Goal: Task Accomplishment & Management: Use online tool/utility

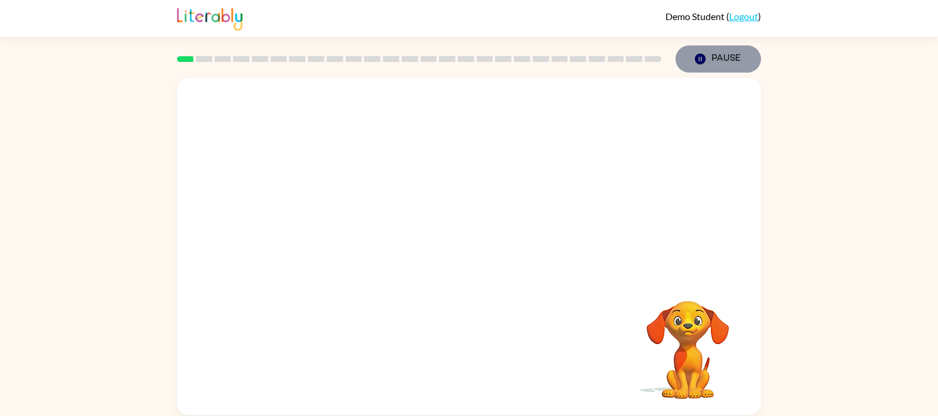
click at [697, 59] on icon "button" at bounding box center [700, 59] width 11 height 11
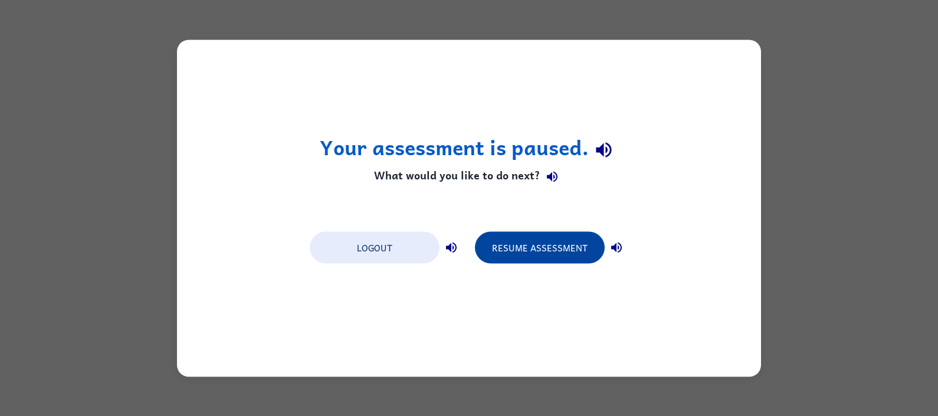
click at [578, 248] on button "Resume Assessment" at bounding box center [540, 247] width 130 height 32
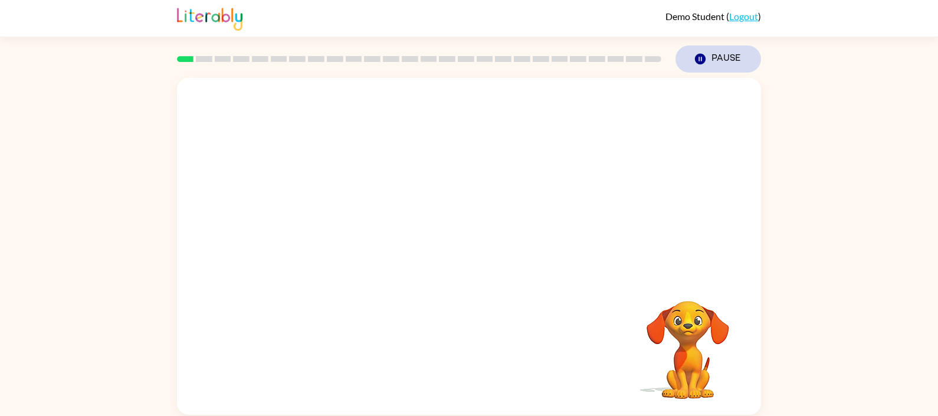
click at [699, 58] on icon "Pause" at bounding box center [700, 59] width 13 height 13
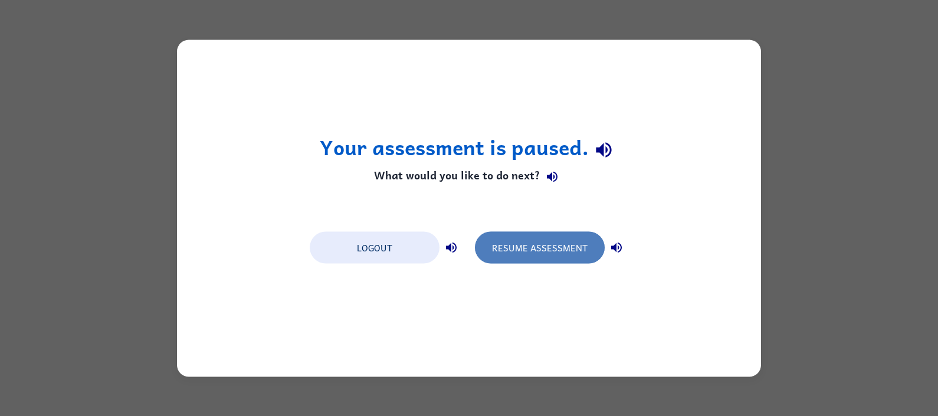
click at [561, 248] on button "Resume Assessment" at bounding box center [540, 247] width 130 height 32
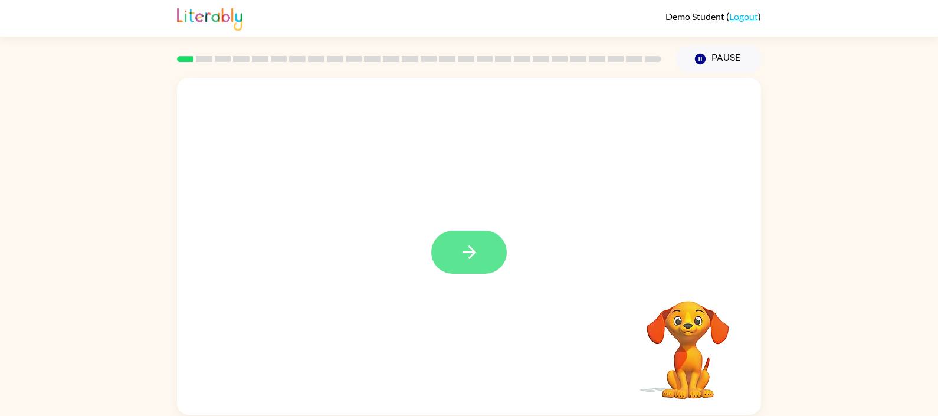
click at [460, 254] on icon "button" at bounding box center [469, 252] width 21 height 21
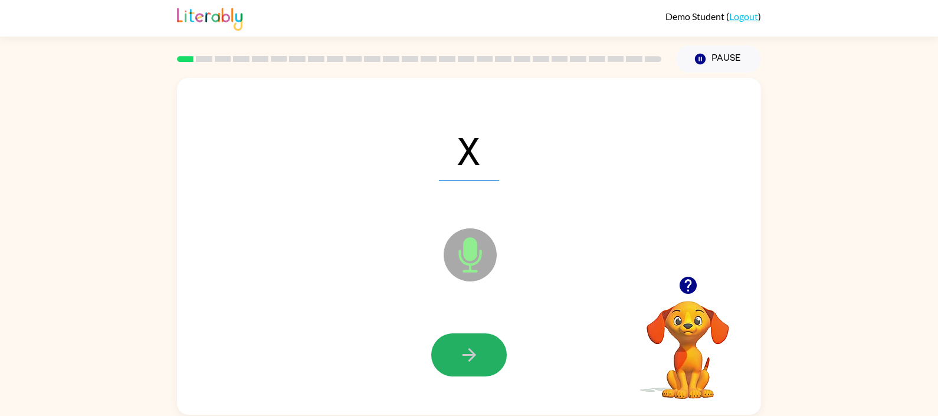
drag, startPoint x: 469, startPoint y: 355, endPoint x: 444, endPoint y: 341, distance: 28.3
click at [457, 348] on button "button" at bounding box center [469, 354] width 76 height 43
click at [445, 341] on button "button" at bounding box center [469, 354] width 76 height 43
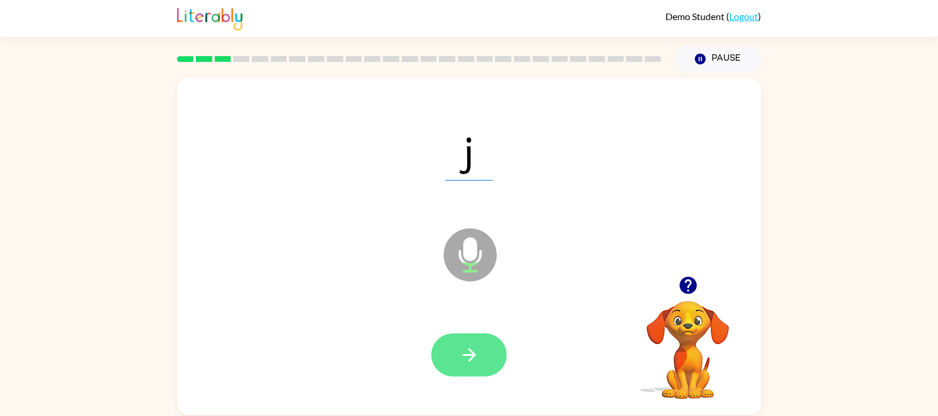
click at [483, 355] on button "button" at bounding box center [469, 354] width 76 height 43
click at [478, 360] on icon "button" at bounding box center [469, 355] width 21 height 21
click at [475, 360] on icon "button" at bounding box center [469, 355] width 21 height 21
click at [493, 368] on button "button" at bounding box center [469, 354] width 76 height 43
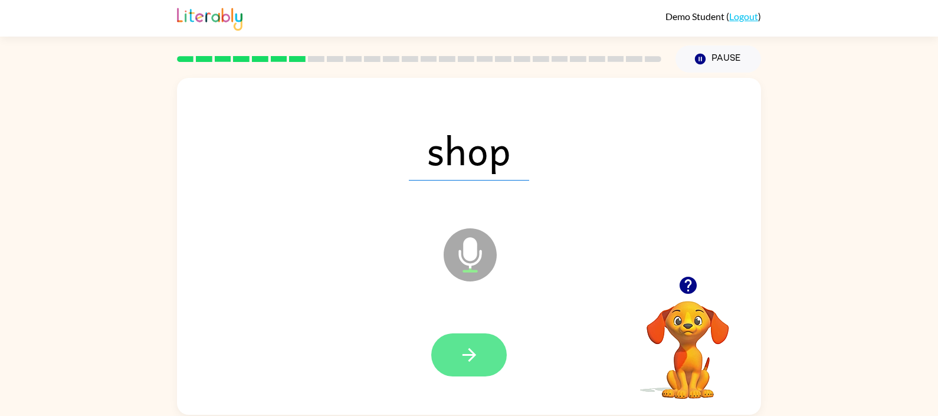
click at [484, 352] on button "button" at bounding box center [469, 354] width 76 height 43
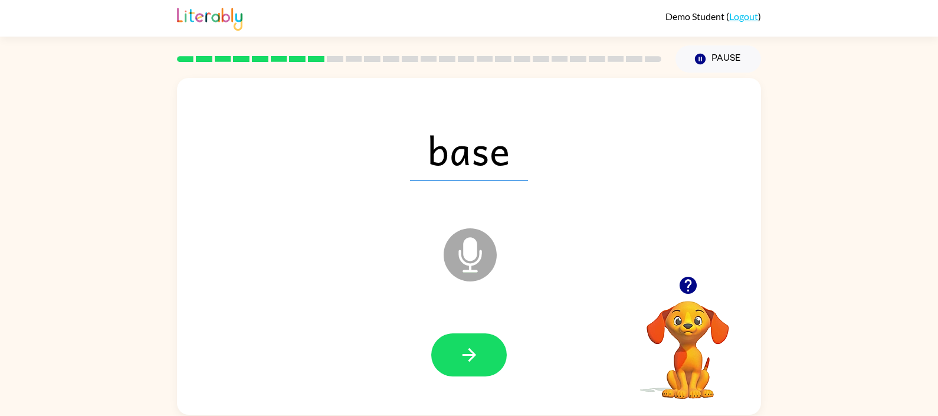
click at [743, 19] on link "Logout" at bounding box center [743, 16] width 29 height 11
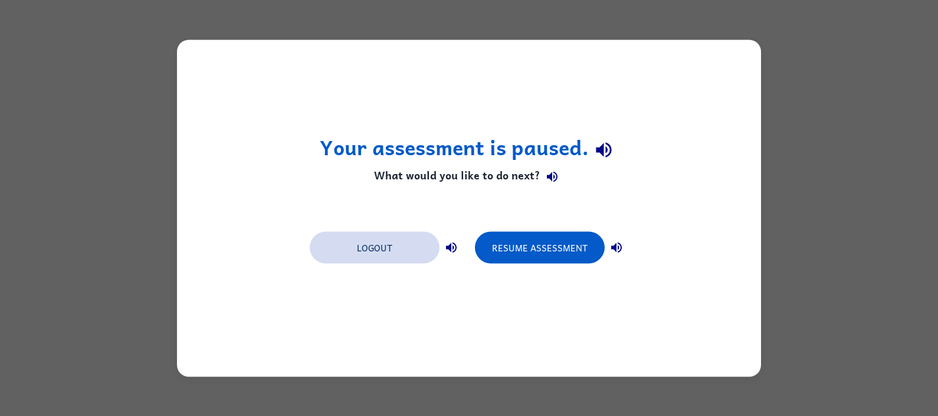
click at [378, 247] on button "Logout" at bounding box center [375, 247] width 130 height 32
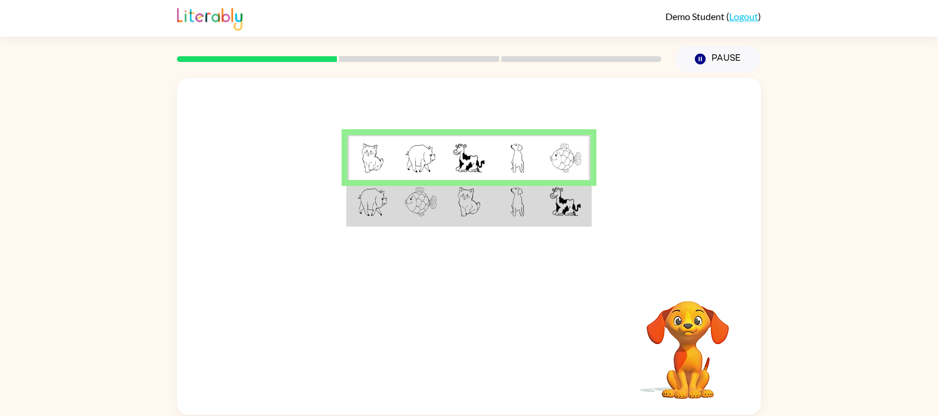
click at [569, 199] on img at bounding box center [565, 201] width 31 height 29
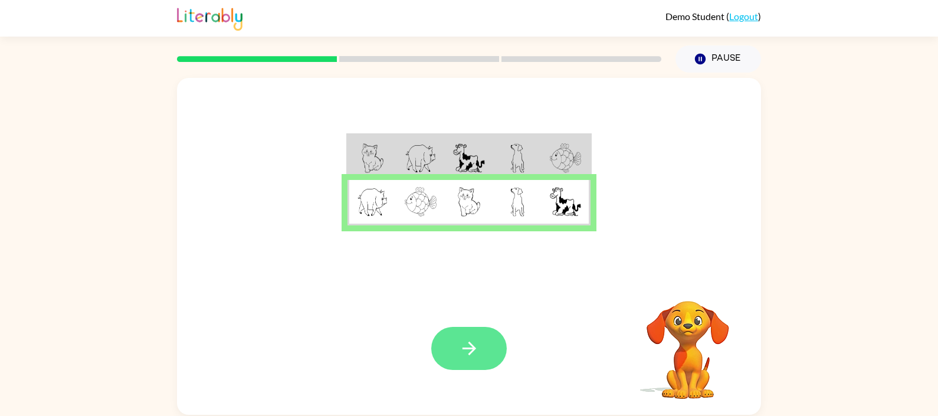
click at [481, 355] on button "button" at bounding box center [469, 348] width 76 height 43
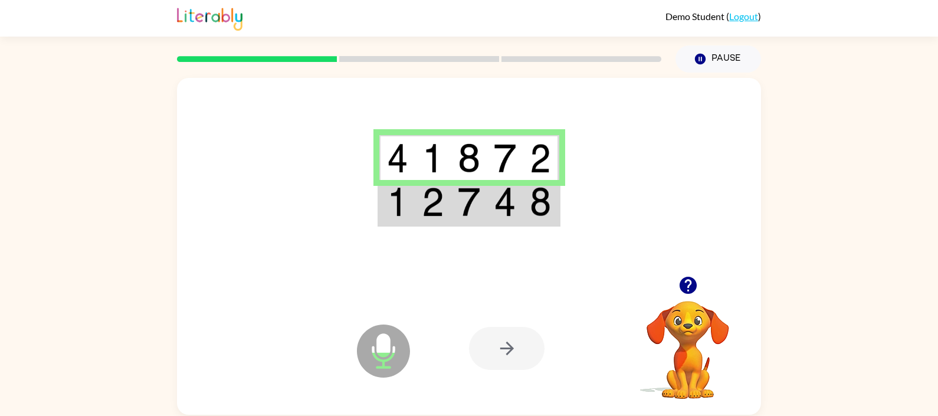
click at [503, 370] on div at bounding box center [507, 348] width 76 height 43
click at [478, 209] on img at bounding box center [469, 201] width 22 height 29
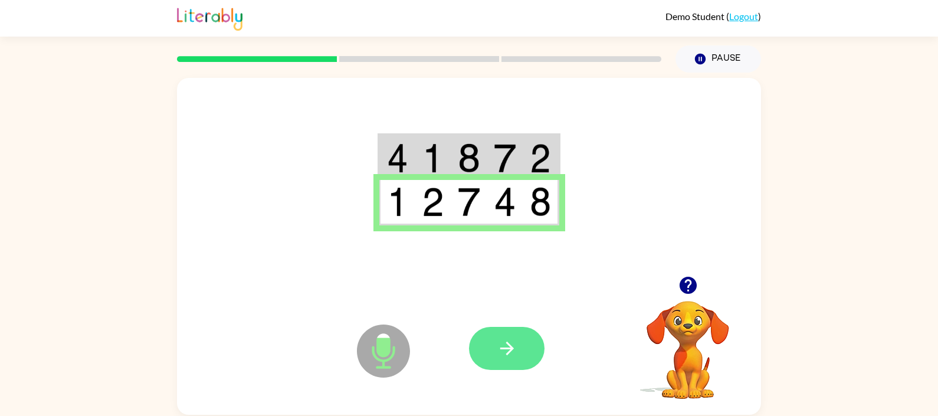
click at [503, 349] on icon "button" at bounding box center [507, 349] width 14 height 14
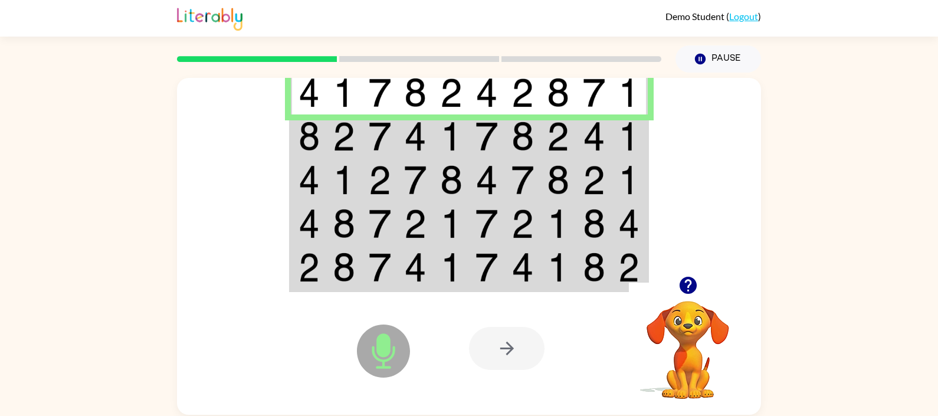
click at [560, 136] on img at bounding box center [558, 136] width 22 height 29
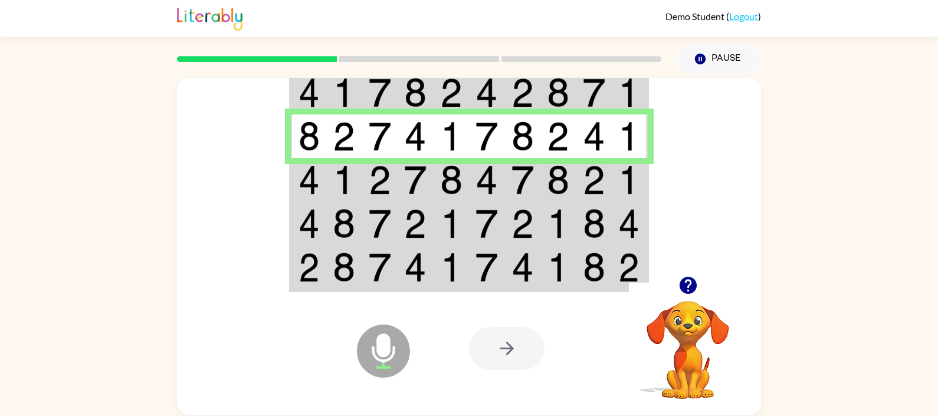
drag, startPoint x: 468, startPoint y: 177, endPoint x: 468, endPoint y: 152, distance: 24.8
click at [467, 174] on td at bounding box center [452, 180] width 36 height 44
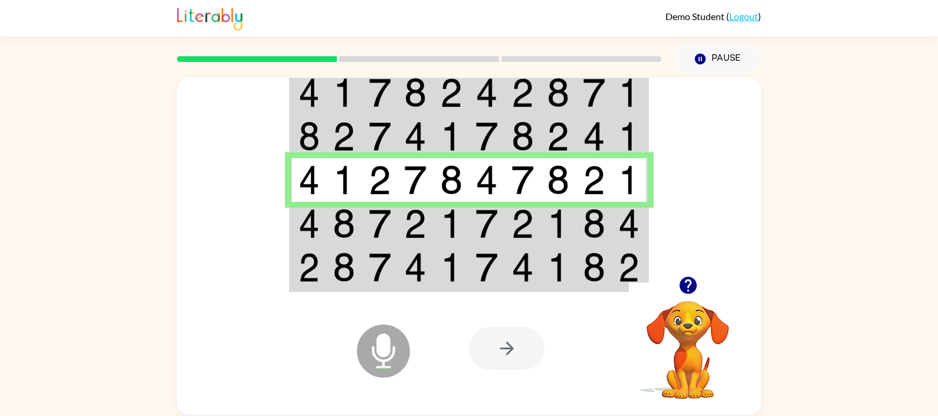
click at [333, 222] on img at bounding box center [344, 223] width 22 height 29
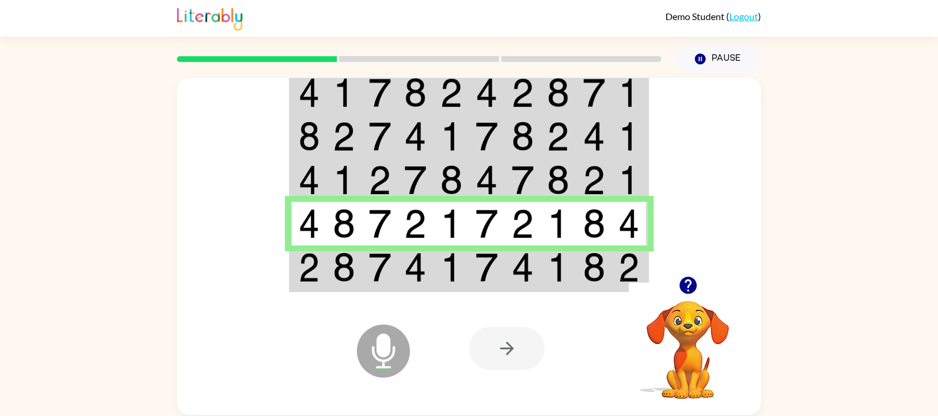
click at [476, 280] on img at bounding box center [487, 267] width 22 height 29
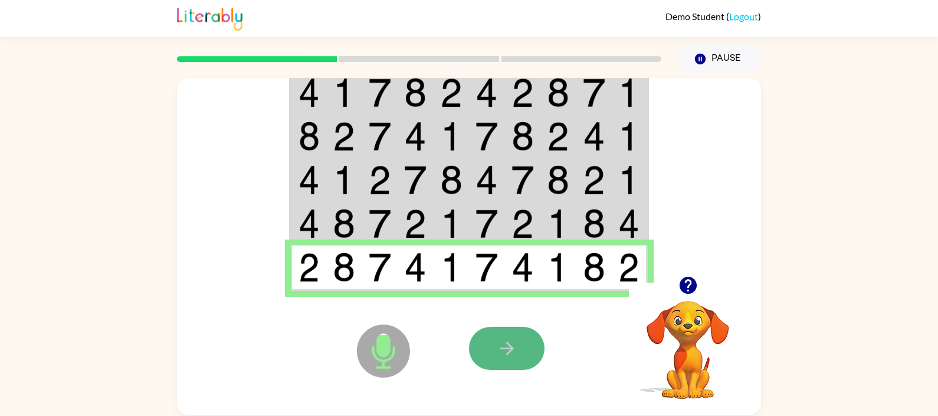
click at [504, 351] on icon "button" at bounding box center [507, 348] width 21 height 21
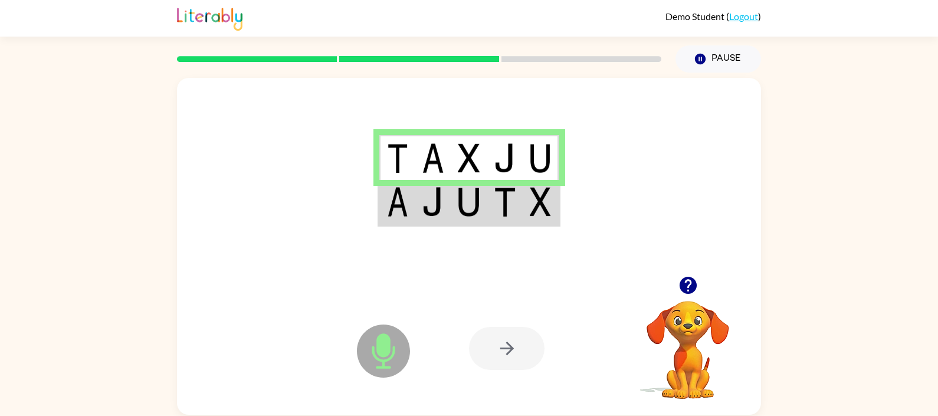
click at [451, 200] on td at bounding box center [469, 202] width 36 height 45
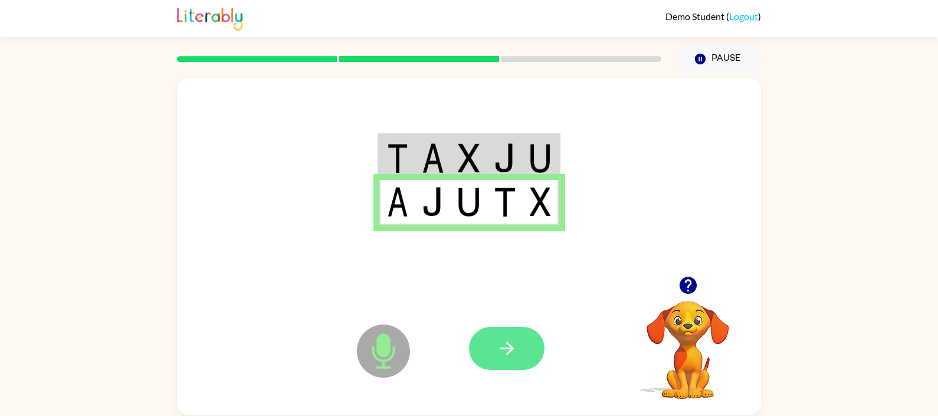
click at [514, 347] on icon "button" at bounding box center [507, 348] width 21 height 21
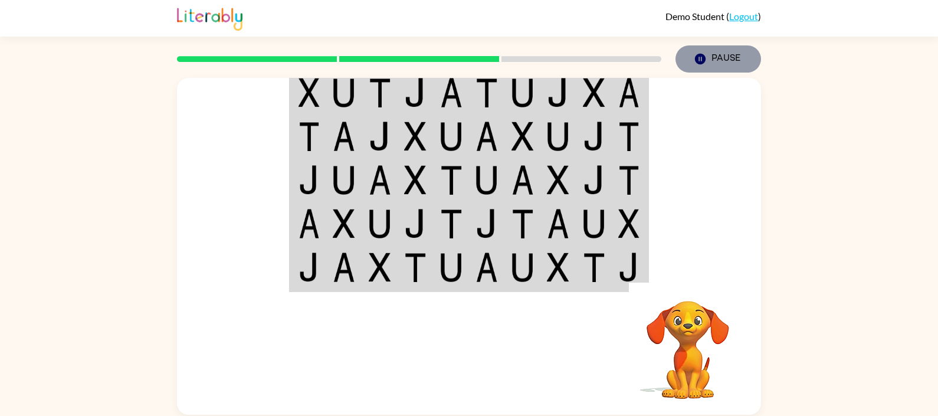
click at [700, 62] on icon "button" at bounding box center [700, 59] width 11 height 11
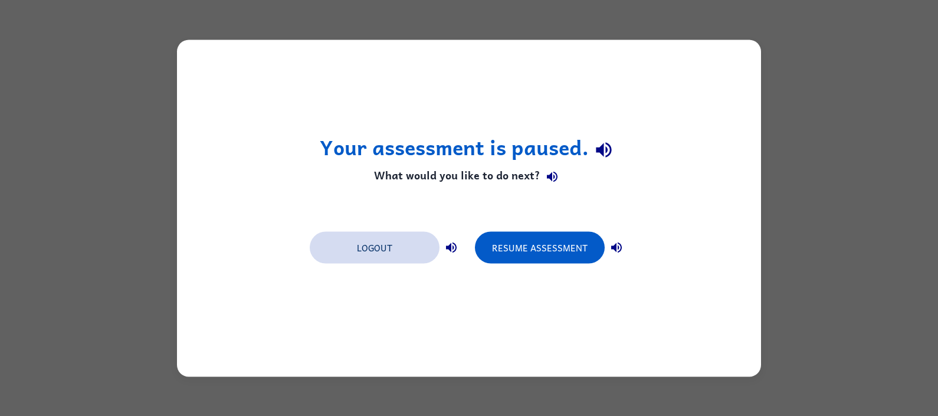
click at [372, 260] on button "Logout" at bounding box center [375, 247] width 130 height 32
